Goal: Find specific page/section: Find specific page/section

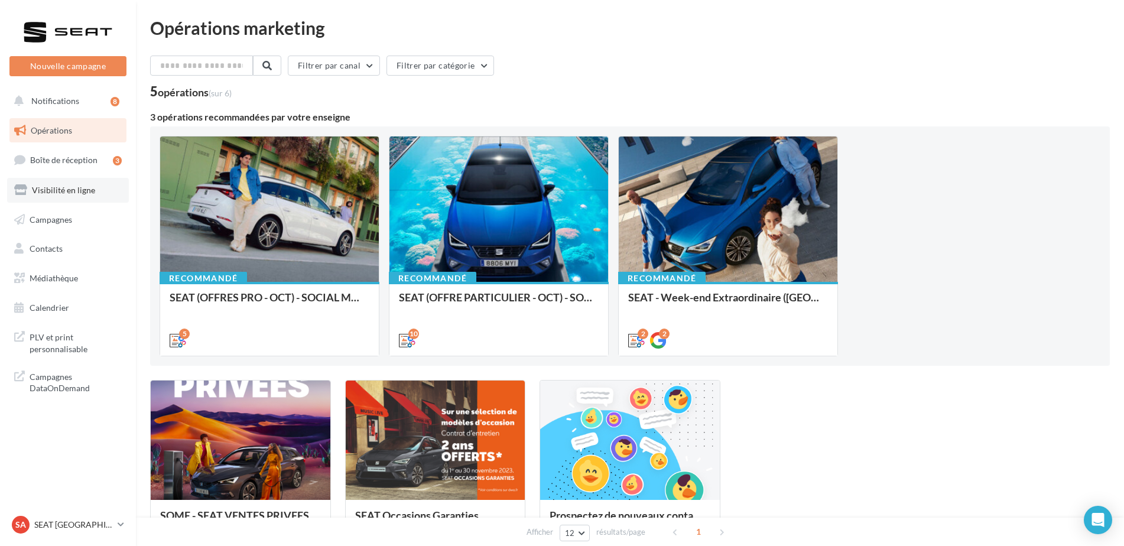
click at [57, 186] on span "Visibilité en ligne" at bounding box center [63, 190] width 63 height 10
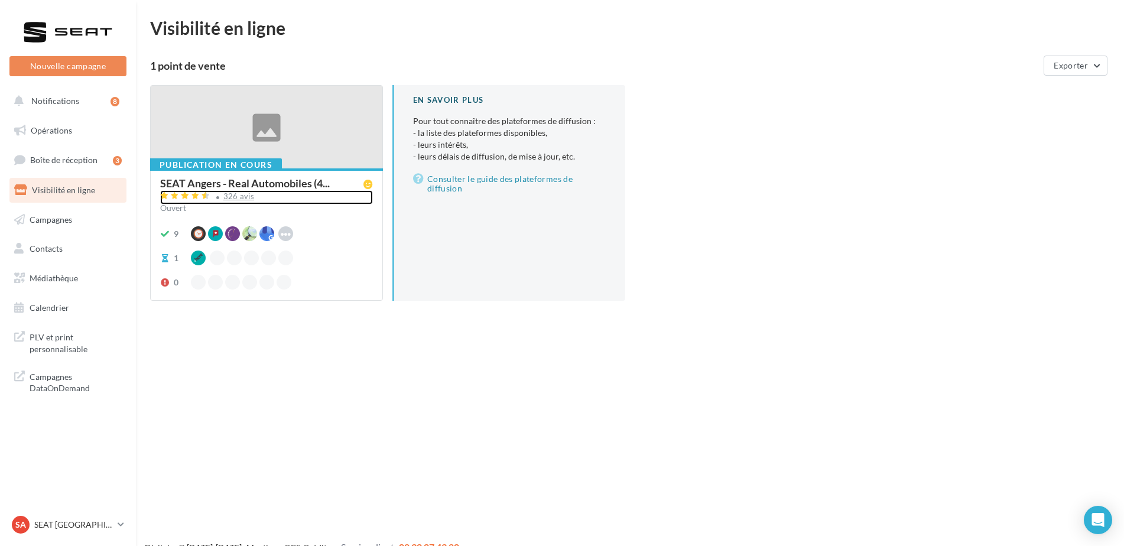
click at [241, 197] on div "326 avis" at bounding box center [238, 197] width 31 height 8
